Goal: Contribute content

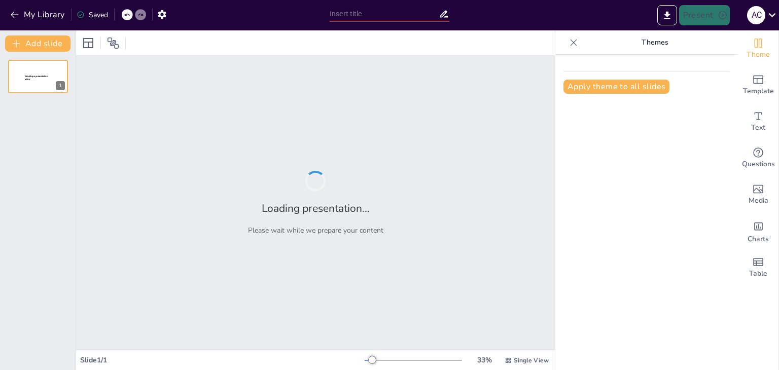
type input "Diseño de Juegos Pedagógicos: Fomentando el Desarrollo Deportivo Infantil"
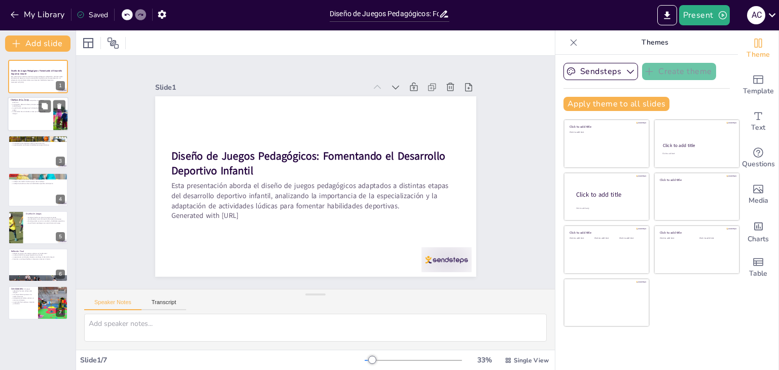
click at [56, 121] on div "2" at bounding box center [60, 123] width 9 height 9
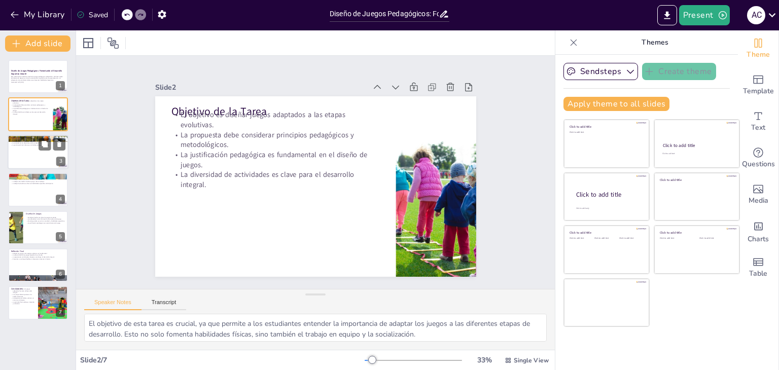
click at [42, 161] on div at bounding box center [38, 152] width 61 height 34
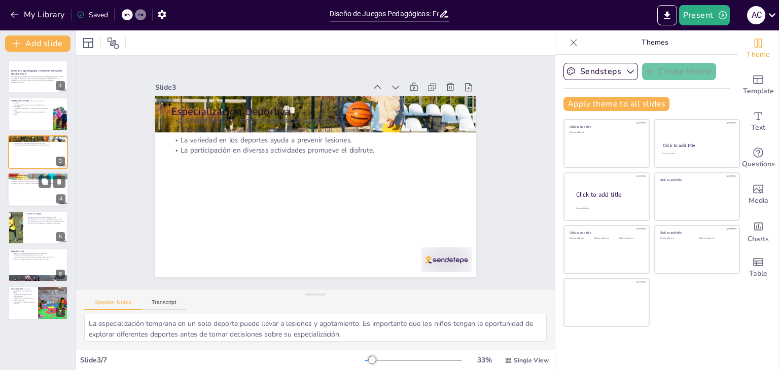
click at [39, 192] on div at bounding box center [38, 189] width 61 height 34
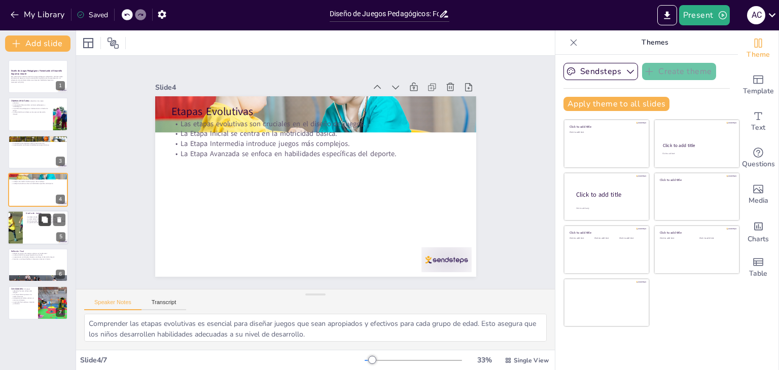
click at [48, 219] on icon at bounding box center [45, 220] width 6 height 6
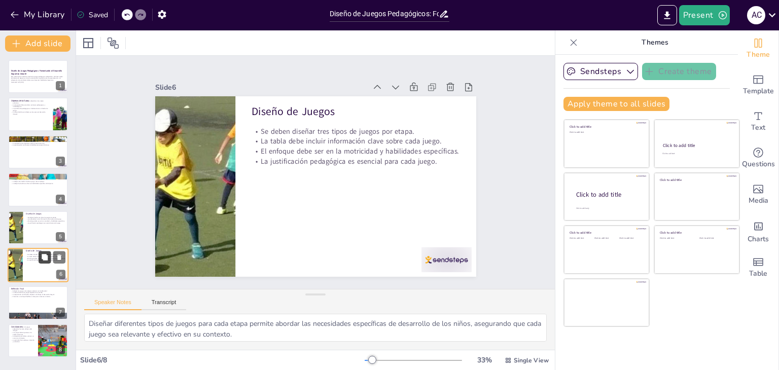
click at [49, 255] on button at bounding box center [45, 257] width 12 height 12
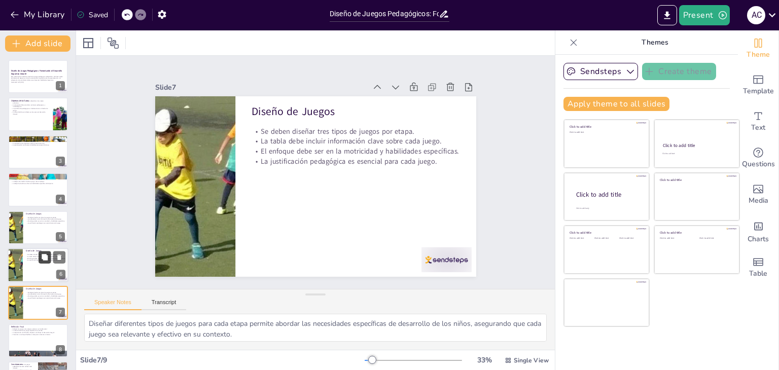
scroll to position [33, 0]
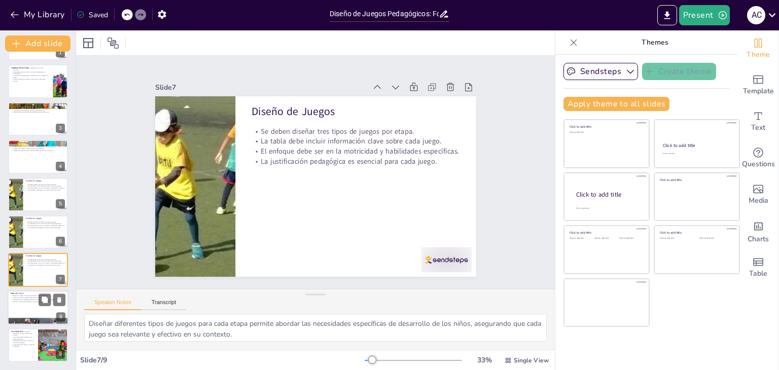
click at [39, 311] on div at bounding box center [38, 308] width 61 height 34
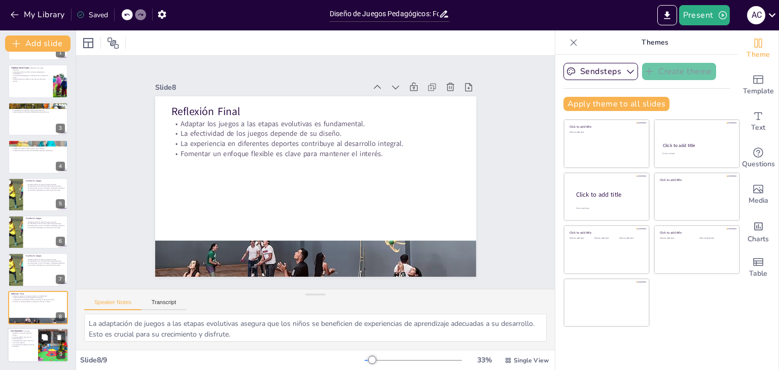
click at [42, 342] on button at bounding box center [45, 337] width 12 height 12
type textarea "La implementación de juegos adaptados es clave para el desarrollo integral de l…"
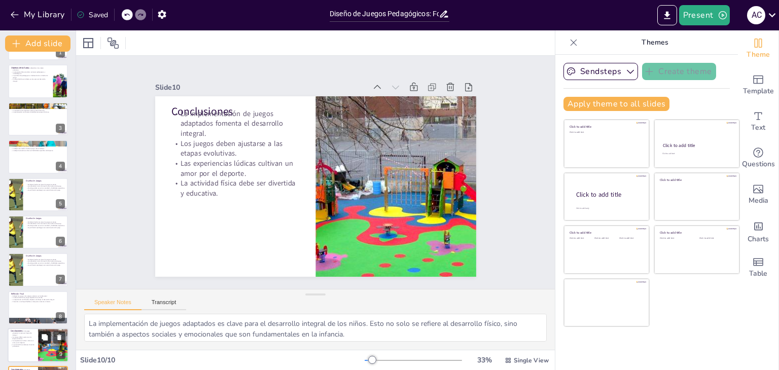
scroll to position [71, 0]
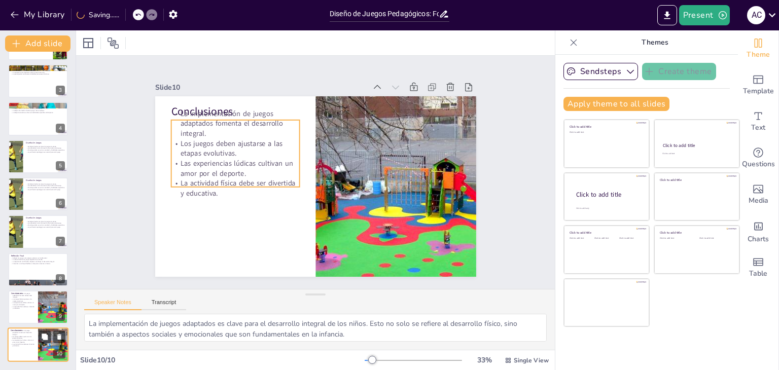
click at [27, 345] on p "La actividad física debe ser divertida y educativa." at bounding box center [23, 346] width 24 height 4
